Goal: Information Seeking & Learning: Learn about a topic

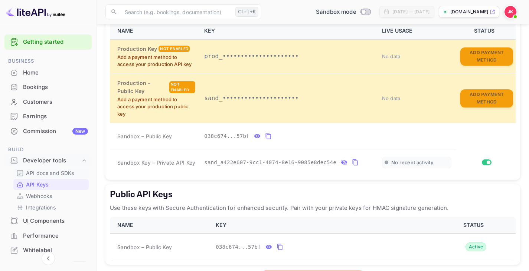
scroll to position [36, 0]
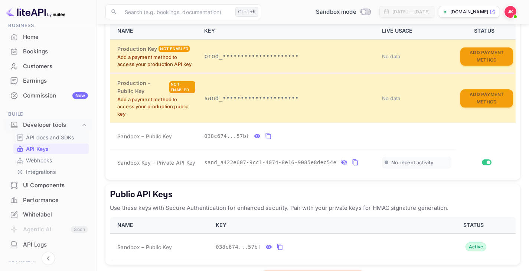
click at [48, 134] on p "API docs and SDKs" at bounding box center [50, 138] width 48 height 8
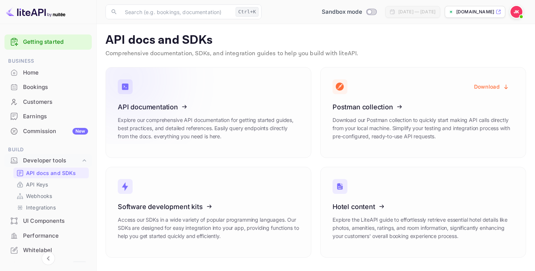
click at [229, 134] on p "Explore our comprehensive API documentation for getting started guides, best pr…" at bounding box center [208, 128] width 181 height 25
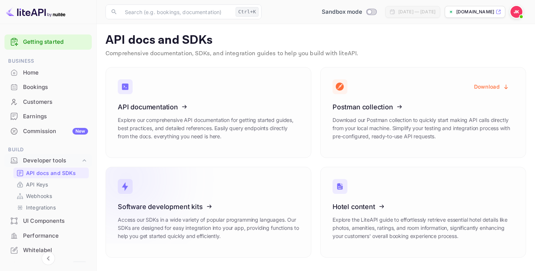
click at [273, 204] on h3 "Software development kits" at bounding box center [208, 207] width 181 height 8
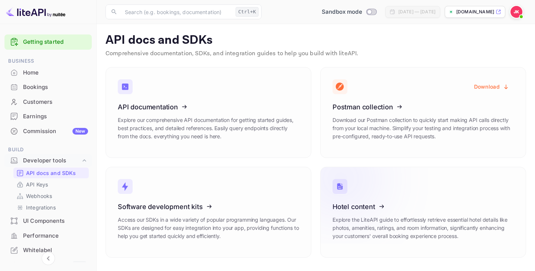
click at [438, 218] on p "Explore the LiteAPI guide to effortlessly retrieve essential hotel details like…" at bounding box center [422, 228] width 181 height 25
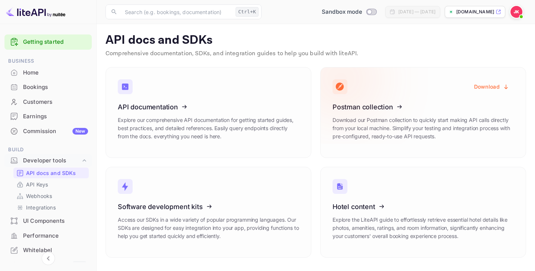
click at [367, 102] on icon at bounding box center [377, 106] width 115 height 76
drag, startPoint x: 343, startPoint y: 108, endPoint x: 380, endPoint y: 117, distance: 38.5
click at [380, 117] on icon at bounding box center [377, 106] width 115 height 76
click at [484, 86] on button "Download" at bounding box center [491, 86] width 44 height 14
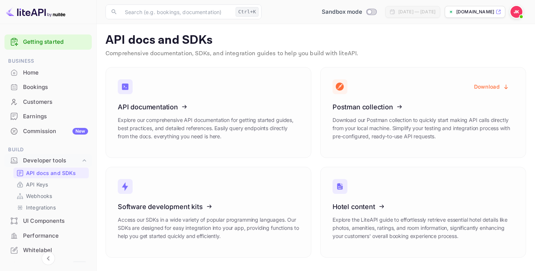
click at [466, 62] on div "Download Postman collection Download our Postman collection to quickly start ma…" at bounding box center [418, 108] width 215 height 100
